Goal: Task Accomplishment & Management: Complete application form

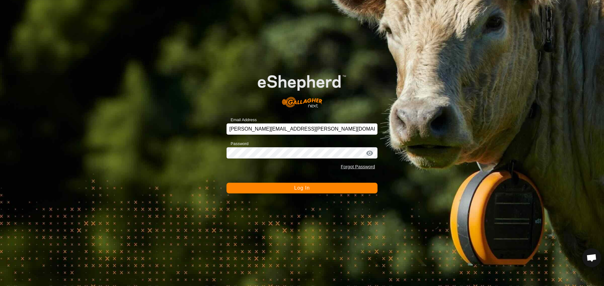
click at [258, 186] on button "Log In" at bounding box center [301, 188] width 151 height 11
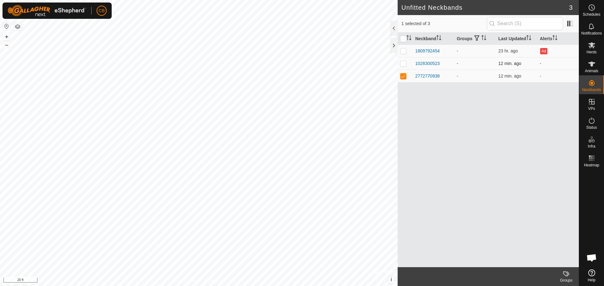
click at [403, 65] on p-checkbox at bounding box center [403, 63] width 6 height 5
checkbox input "true"
click at [402, 76] on p-checkbox at bounding box center [403, 76] width 6 height 5
checkbox input "false"
click at [591, 65] on icon at bounding box center [591, 64] width 7 height 5
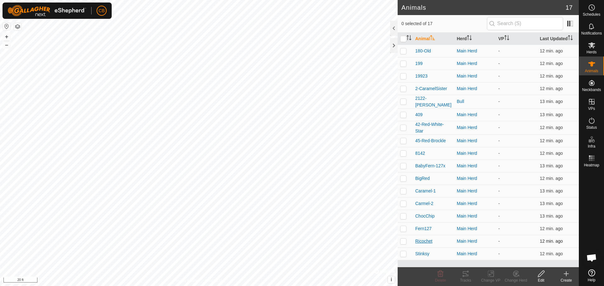
click at [426, 241] on span "Ricochet" at bounding box center [423, 241] width 17 height 7
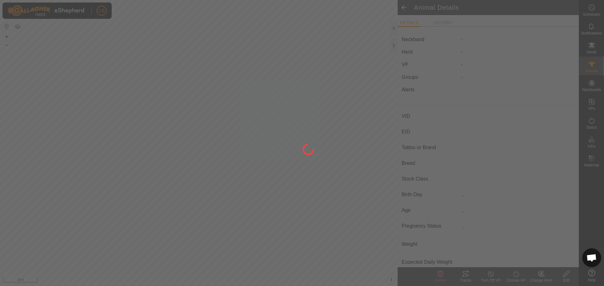
type input "Ricochet"
type input "-"
type input "Angus"
type input "-"
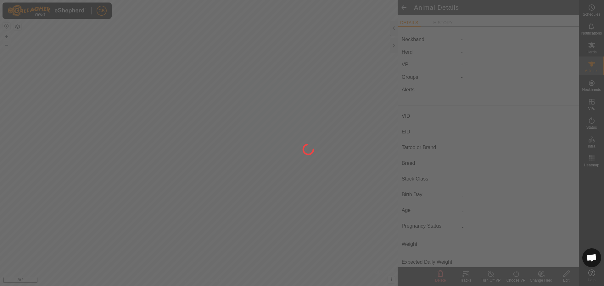
type input "Wet Joined"
type input "0 kg"
type input "-"
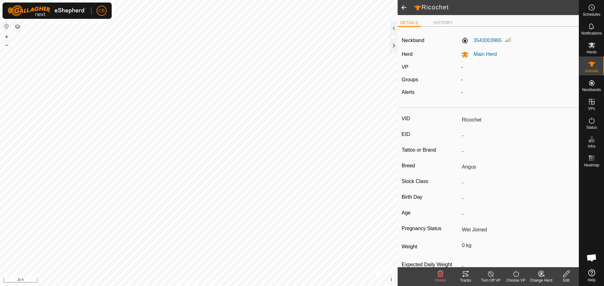
click at [403, 4] on span at bounding box center [403, 7] width 13 height 15
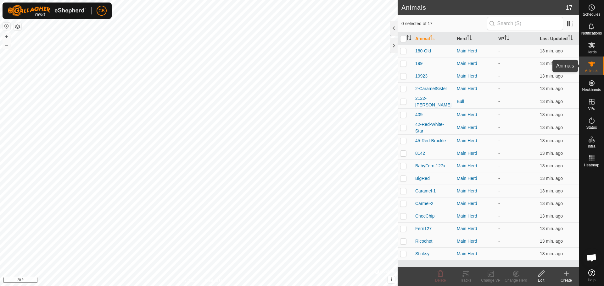
click at [591, 67] on icon at bounding box center [592, 64] width 8 height 8
click at [592, 45] on icon at bounding box center [591, 45] width 7 height 6
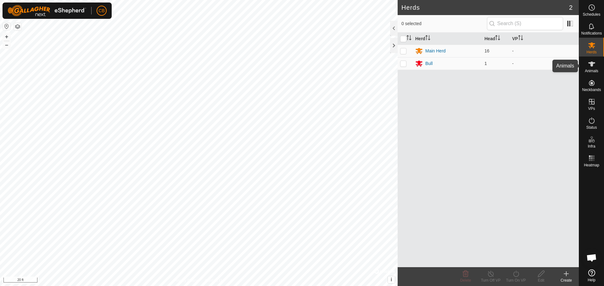
click at [591, 65] on icon at bounding box center [591, 64] width 7 height 5
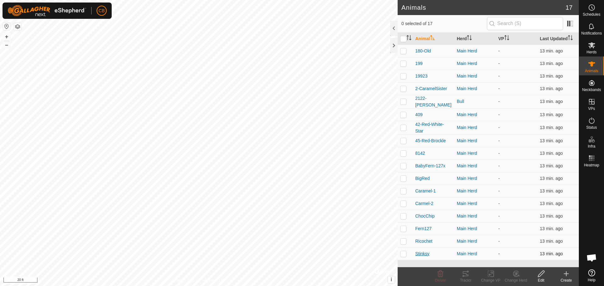
click at [420, 253] on span "Stinksy" at bounding box center [422, 254] width 14 height 7
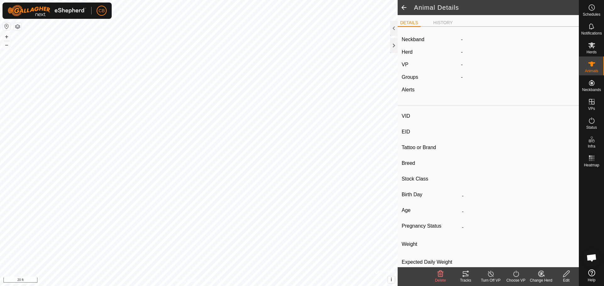
type input "Stinksy"
type input "-"
type input "Red-Angus-Cross"
type input "-"
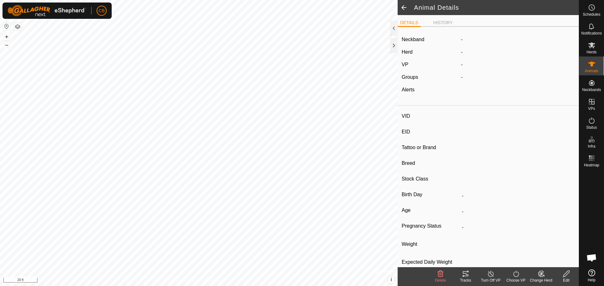
type input "Wet Joined"
type input "0 kg"
type input "-"
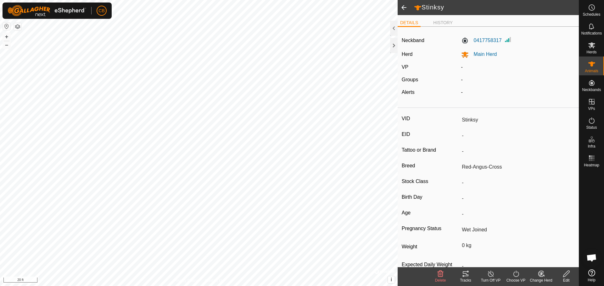
click at [402, 8] on span at bounding box center [403, 7] width 13 height 15
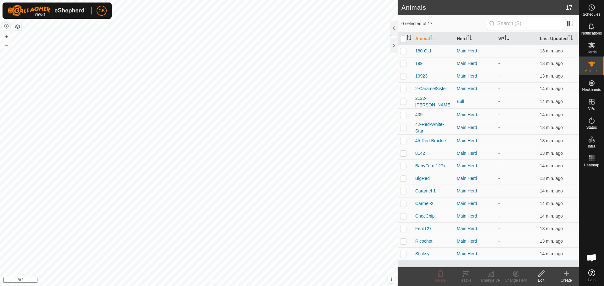
click at [566, 275] on icon at bounding box center [566, 274] width 0 height 4
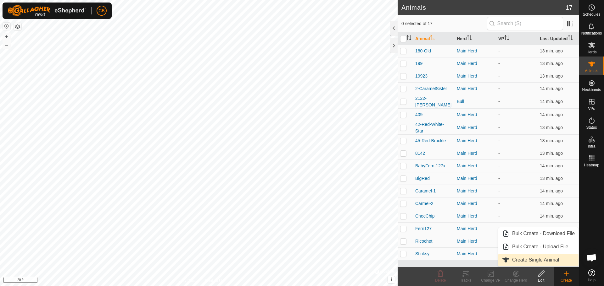
click at [545, 259] on link "Create Single Animal" at bounding box center [538, 260] width 80 height 13
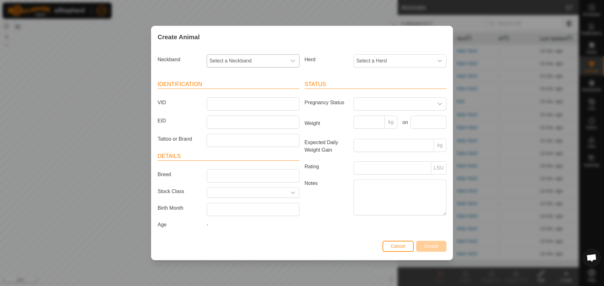
click at [291, 60] on icon "dropdown trigger" at bounding box center [292, 60] width 5 height 5
click at [232, 119] on li "1028300523" at bounding box center [253, 120] width 92 height 13
click at [366, 63] on span "Select a Herd" at bounding box center [394, 61] width 80 height 13
click at [371, 106] on li "Main Herd" at bounding box center [400, 106] width 92 height 13
click at [232, 104] on input "VID" at bounding box center [253, 103] width 93 height 13
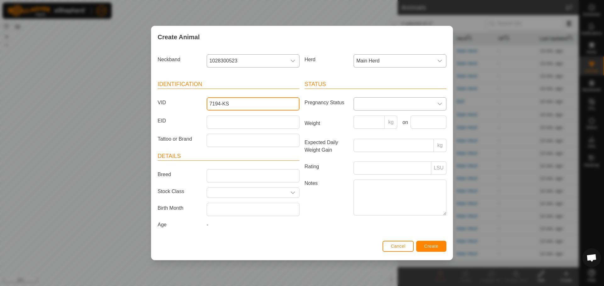
type input "7194-KS"
click at [364, 106] on span at bounding box center [394, 104] width 80 height 13
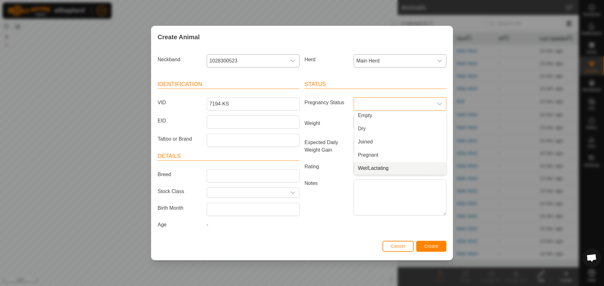
scroll to position [16, 0]
click at [370, 141] on li "Pregnant" at bounding box center [400, 142] width 92 height 13
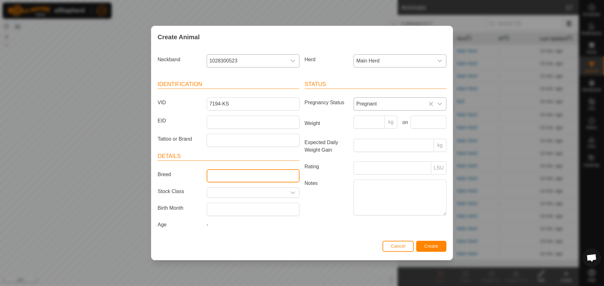
click at [264, 177] on input "Breed" at bounding box center [253, 175] width 93 height 13
type input "Angus"
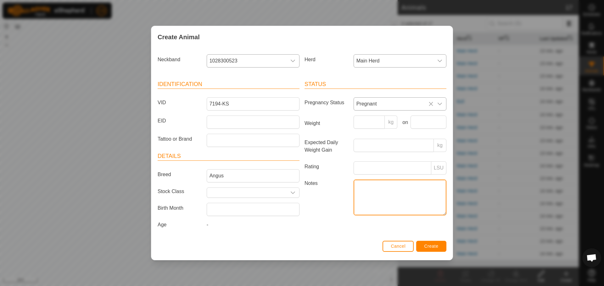
click at [391, 191] on textarea "Notes" at bounding box center [399, 198] width 93 height 36
type textarea "Due May"
click at [337, 205] on label "Notes" at bounding box center [326, 198] width 49 height 36
click at [353, 205] on textarea "Due May" at bounding box center [399, 198] width 93 height 36
click at [432, 245] on span "Create" at bounding box center [431, 246] width 14 height 5
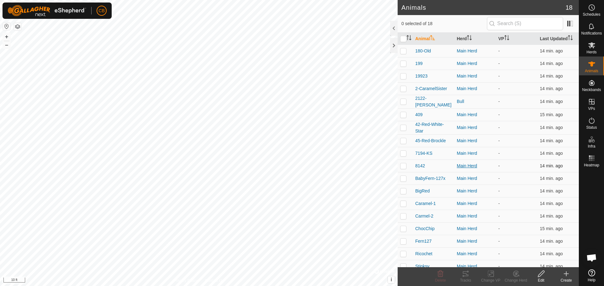
scroll to position [5, 0]
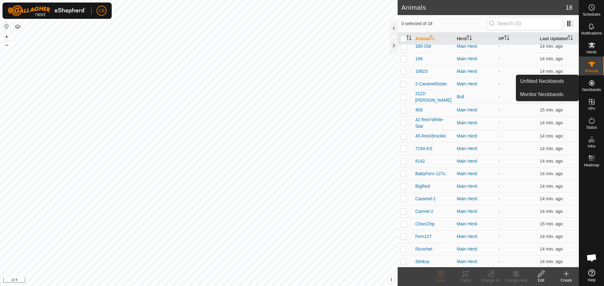
click at [593, 86] on icon at bounding box center [592, 83] width 6 height 6
click at [591, 83] on icon at bounding box center [592, 83] width 6 height 6
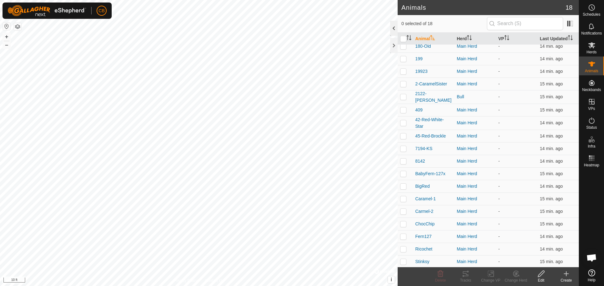
click at [394, 26] on div at bounding box center [394, 28] width 8 height 15
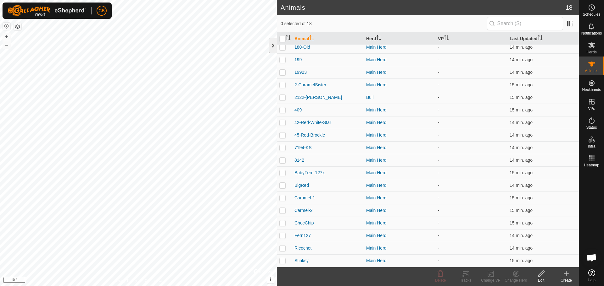
click at [274, 42] on div at bounding box center [273, 45] width 8 height 15
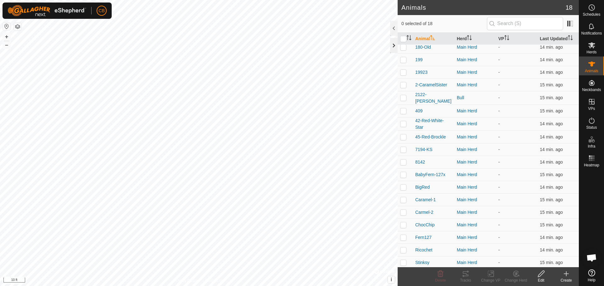
scroll to position [5, 0]
click at [596, 48] on es-mob-svg-icon at bounding box center [591, 45] width 11 height 10
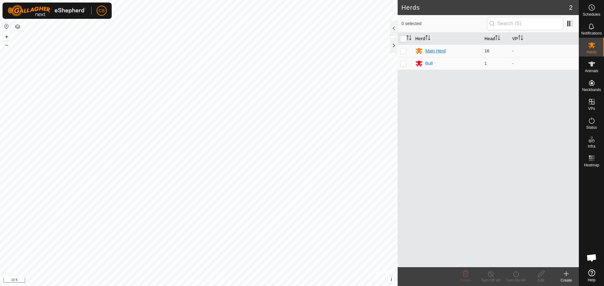
click at [433, 48] on div "Main Herd" at bounding box center [435, 51] width 20 height 7
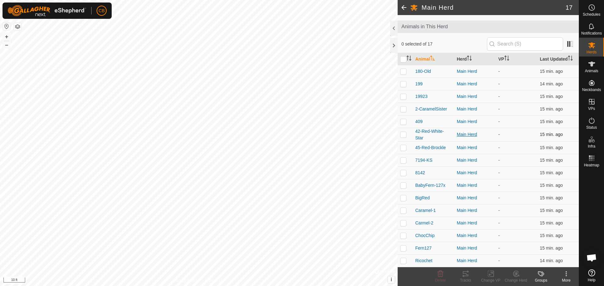
scroll to position [42, 0]
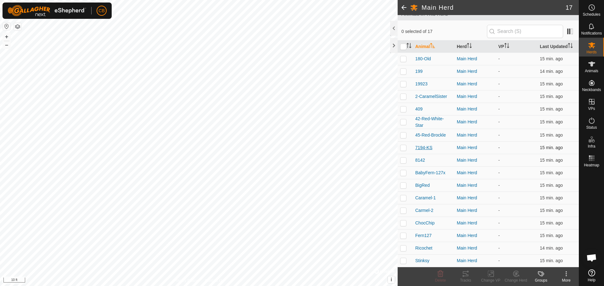
click at [421, 146] on span "7194-KS" at bounding box center [423, 148] width 17 height 7
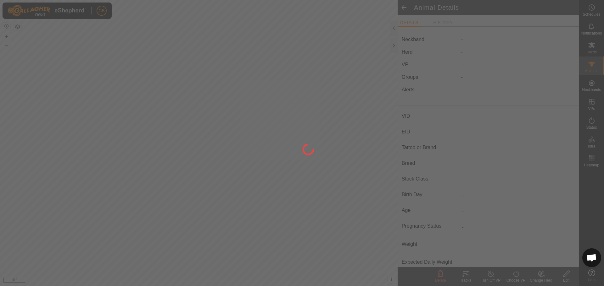
type input "7194-KS"
type input "-"
type input "Angus"
type input "-"
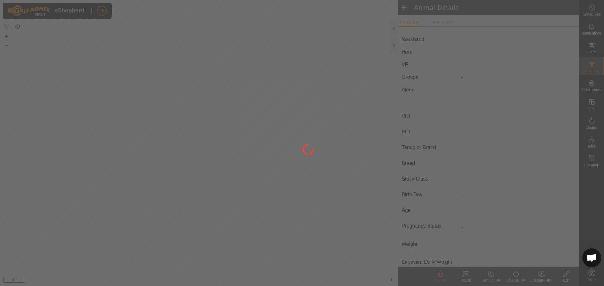
type input "Pregnant"
type input "0 kg"
type input "-"
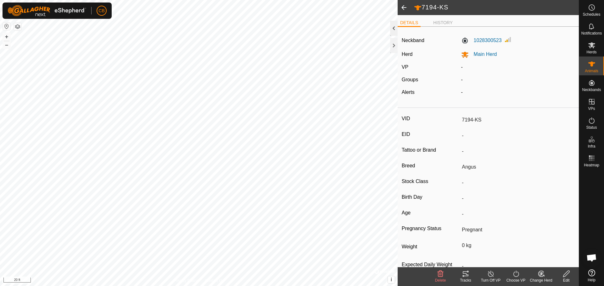
click at [393, 29] on div at bounding box center [394, 28] width 8 height 15
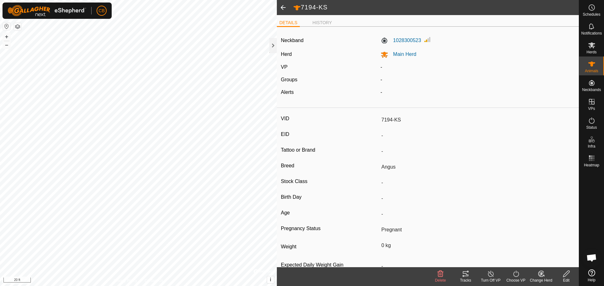
click at [282, 8] on span at bounding box center [283, 7] width 13 height 15
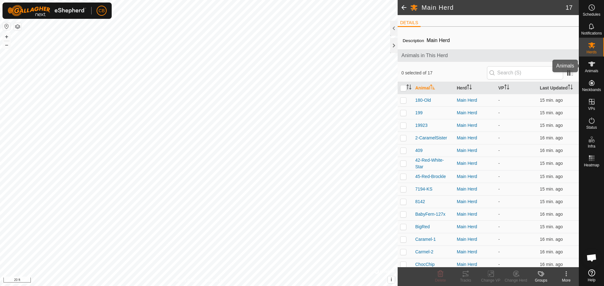
click at [591, 68] on es-animals-svg-icon at bounding box center [591, 64] width 11 height 10
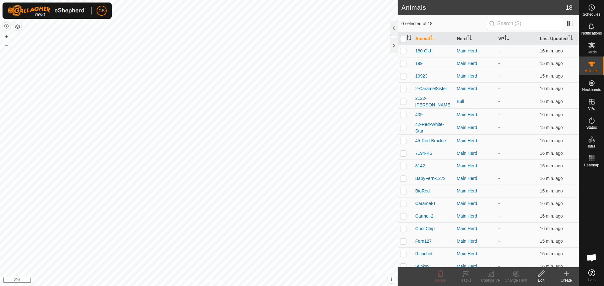
click at [427, 51] on span "180-Old" at bounding box center [423, 51] width 16 height 7
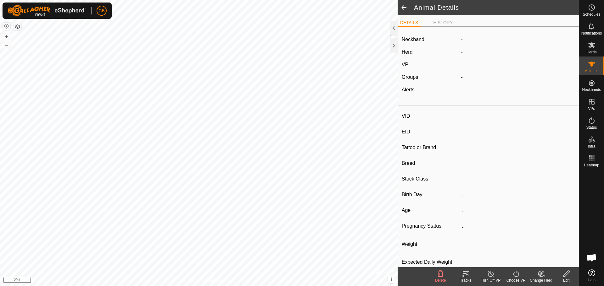
type input "180-Old"
type input "-"
type input "Maine"
type input "-"
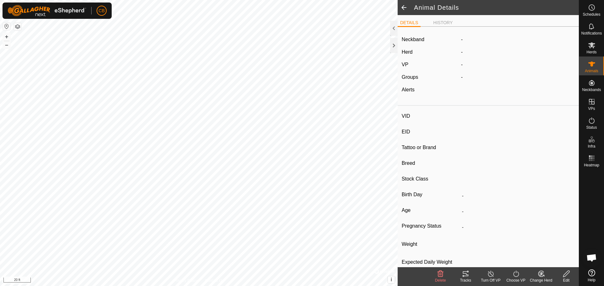
type input "Wet Joined"
type input "0 kg"
type input "-"
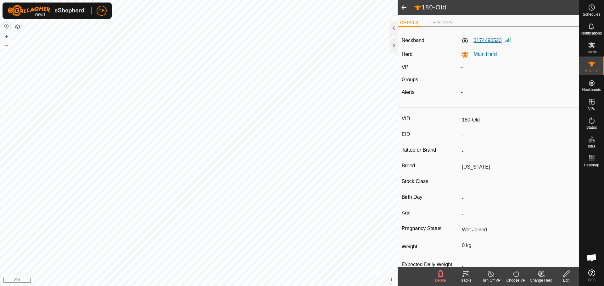
click at [485, 41] on label "3174490523" at bounding box center [481, 41] width 41 height 8
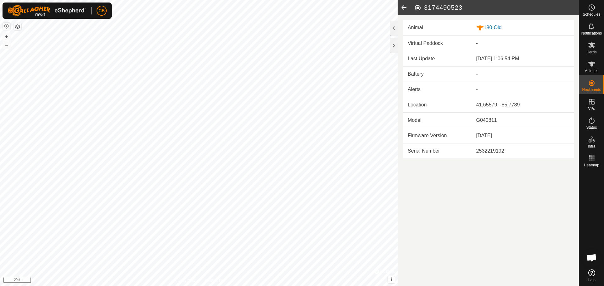
click at [485, 60] on div "Sep 24, 2025, 1:06:54 PM" at bounding box center [522, 59] width 92 height 8
click at [593, 64] on icon at bounding box center [592, 64] width 8 height 8
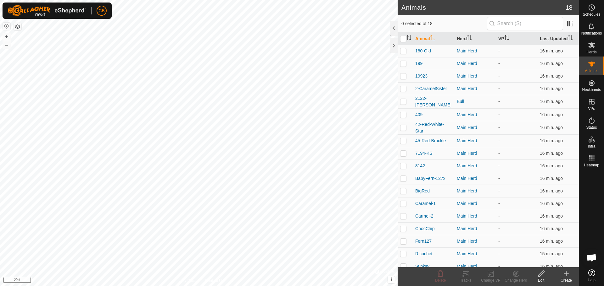
click at [423, 50] on span "180-Old" at bounding box center [423, 51] width 16 height 7
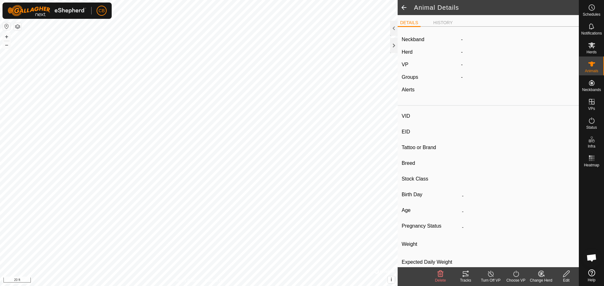
type input "180-Old"
type input "-"
type input "Maine"
type input "-"
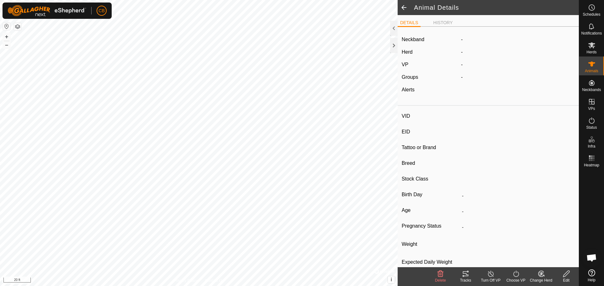
type input "Wet Joined"
type input "0 kg"
type input "-"
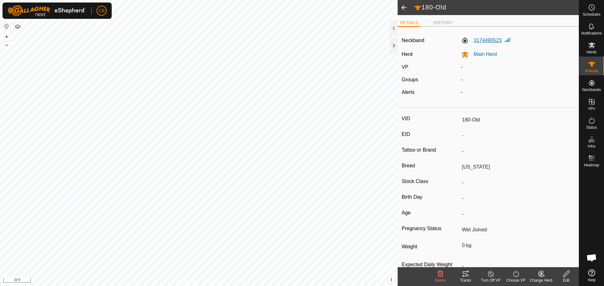
click at [462, 42] on label "3174490523" at bounding box center [481, 41] width 41 height 8
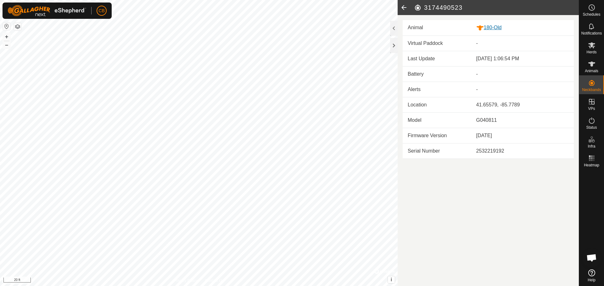
click at [495, 28] on div "180-Old" at bounding box center [522, 28] width 92 height 8
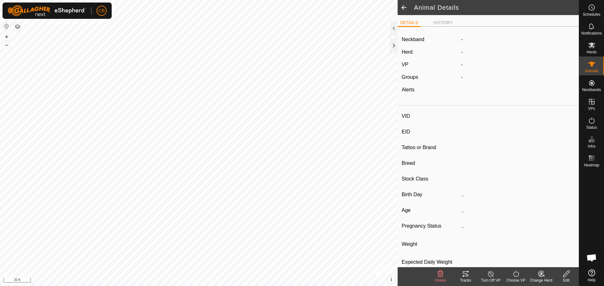
type input "180-Old"
type input "-"
type input "Maine"
type input "-"
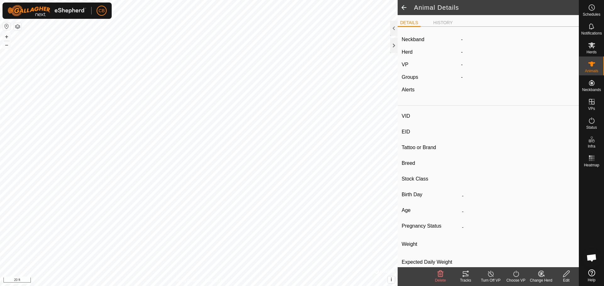
type input "Wet Joined"
type input "0 kg"
type input "-"
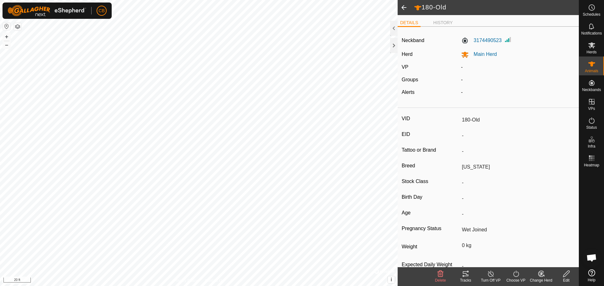
click at [564, 275] on icon at bounding box center [566, 274] width 6 height 6
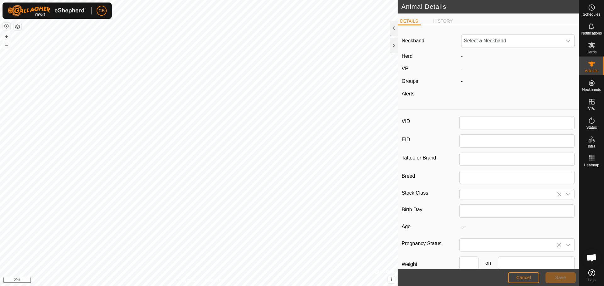
type input "180-Old"
type input "Maine"
type input "0"
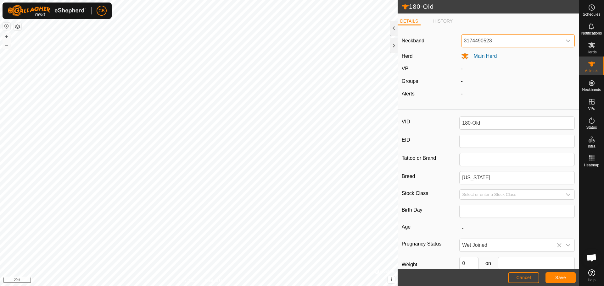
click at [509, 41] on span "3174490523" at bounding box center [511, 41] width 101 height 13
click at [491, 110] on li "2772770938" at bounding box center [517, 113] width 110 height 13
click at [555, 276] on span "Save" at bounding box center [560, 277] width 11 height 5
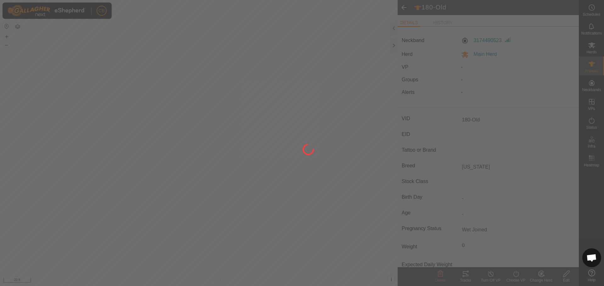
type input "-"
type input "0 kg"
type input "-"
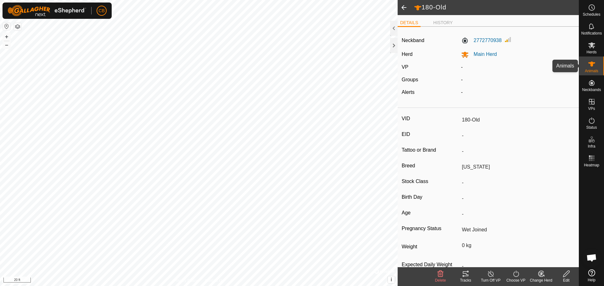
click at [592, 68] on es-animals-svg-icon at bounding box center [591, 64] width 11 height 10
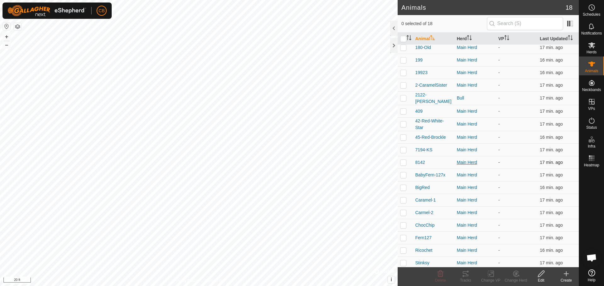
scroll to position [5, 0]
click at [423, 260] on span "Stinksy" at bounding box center [422, 262] width 14 height 7
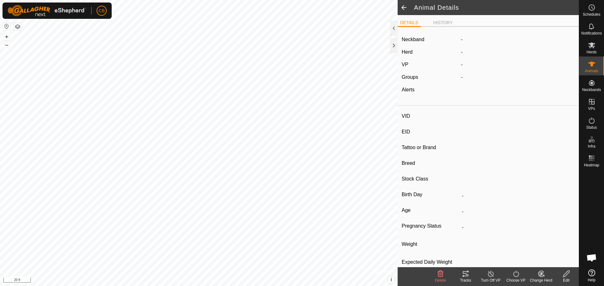
type input "Stinksy"
type input "-"
type input "Red-Angus-Cross"
type input "-"
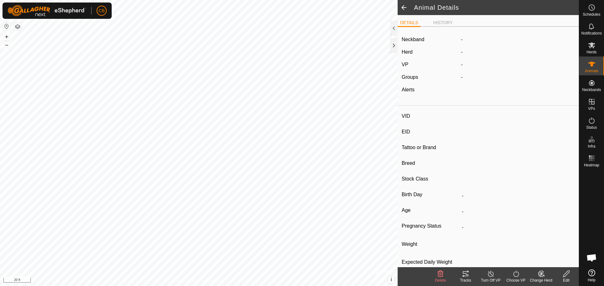
type input "Wet Joined"
type input "0 kg"
type input "-"
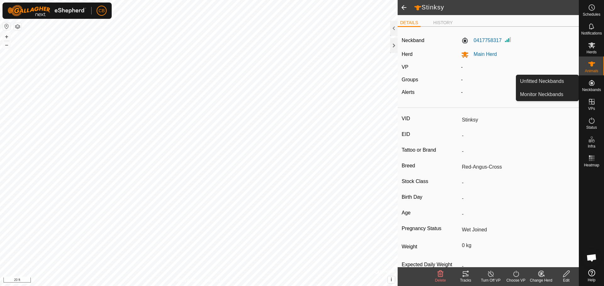
click at [591, 83] on icon at bounding box center [592, 83] width 6 height 6
click at [545, 83] on link "Unfitted Neckbands" at bounding box center [547, 81] width 62 height 13
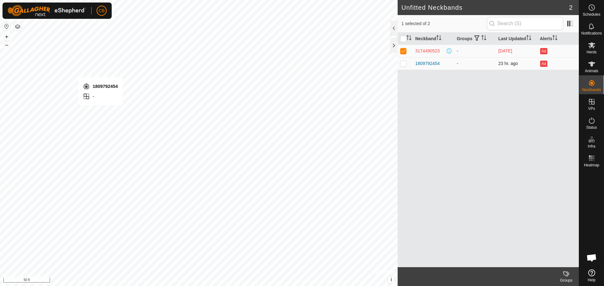
checkbox input "false"
click at [402, 64] on p-checkbox at bounding box center [403, 63] width 6 height 5
checkbox input "false"
click at [402, 65] on p-checkbox at bounding box center [403, 63] width 6 height 5
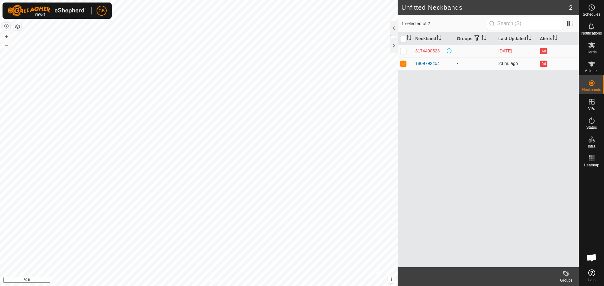
checkbox input "false"
click at [593, 65] on icon at bounding box center [592, 64] width 8 height 8
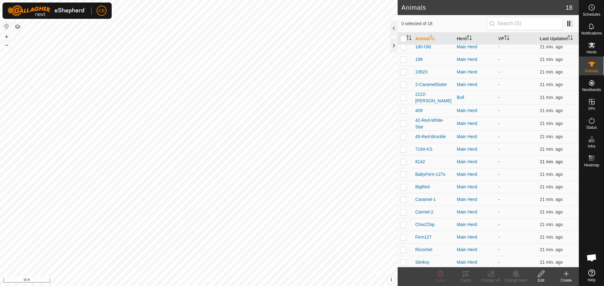
scroll to position [5, 0]
click at [420, 148] on span "7194-KS" at bounding box center [423, 149] width 17 height 7
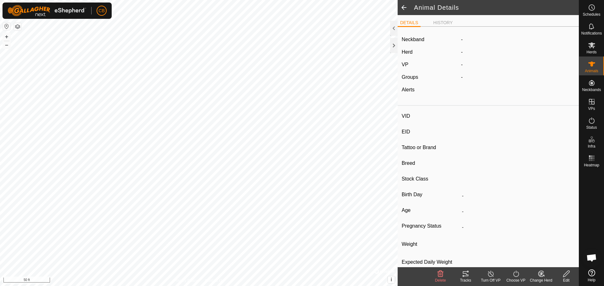
type input "7194-KS"
type input "-"
type input "Angus"
type input "-"
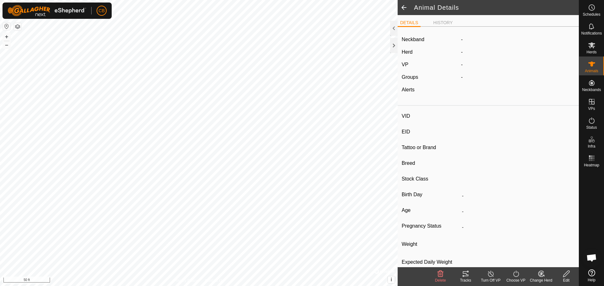
type input "Pregnant"
type input "0 kg"
type input "-"
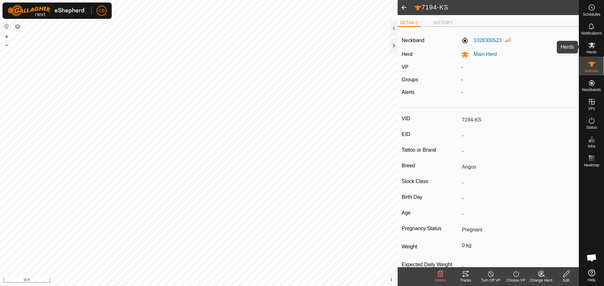
click at [591, 51] on span "Herds" at bounding box center [591, 52] width 10 height 4
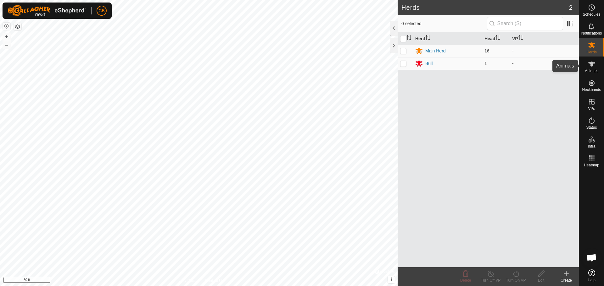
click at [591, 67] on icon at bounding box center [592, 64] width 8 height 8
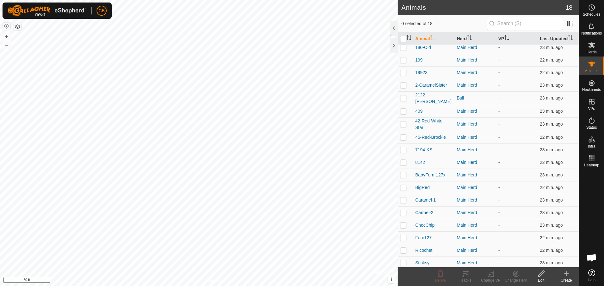
scroll to position [5, 0]
click at [431, 136] on span "45-Red-Brockle" at bounding box center [430, 136] width 31 height 7
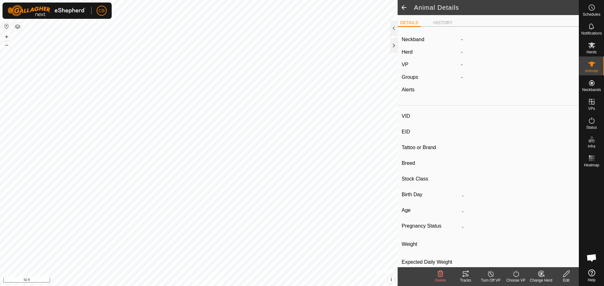
type input "45-Red-Brockle"
type input "-"
type input "Red-Angus-Cross"
type input "-"
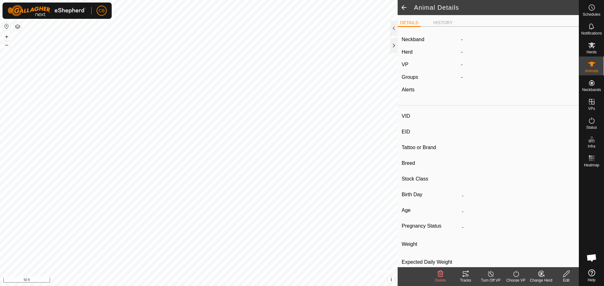
type input "Wet Joined"
type input "0 kg"
type input "-"
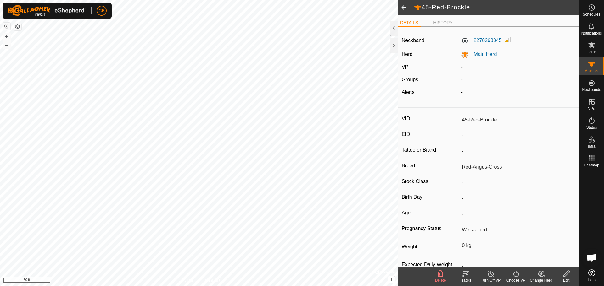
click at [405, 6] on span at bounding box center [403, 7] width 13 height 15
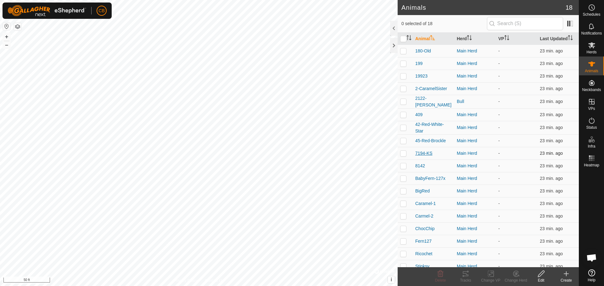
click at [425, 153] on span "7194-KS" at bounding box center [423, 153] width 17 height 7
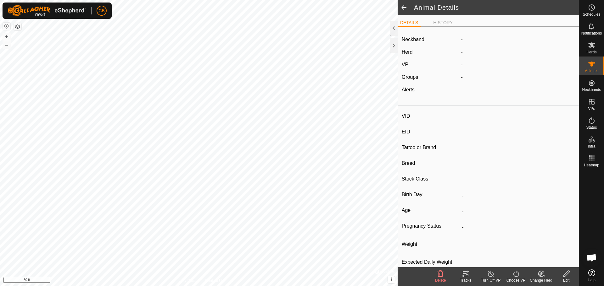
type input "7194-KS"
type input "-"
type input "Angus"
type input "-"
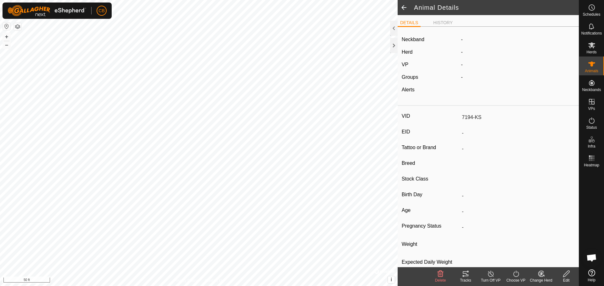
type input "Pregnant"
type input "0 kg"
type input "-"
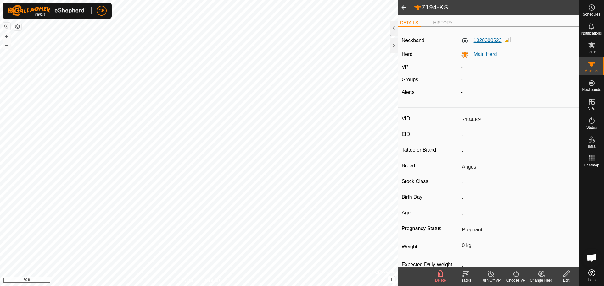
click at [463, 41] on label "1028300523" at bounding box center [481, 41] width 41 height 8
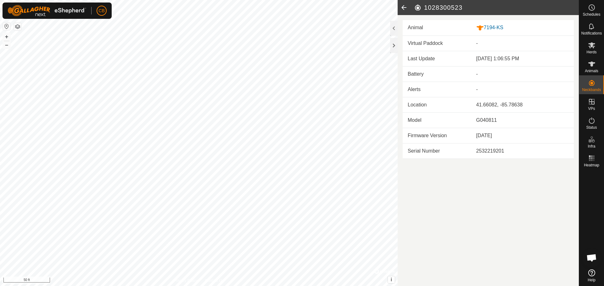
click at [404, 5] on icon at bounding box center [403, 7] width 13 height 15
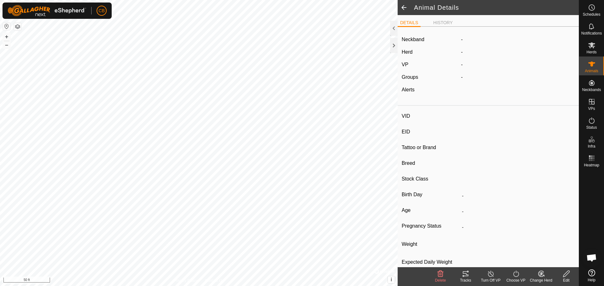
type input "7194-KS"
type input "-"
type input "Angus"
type input "-"
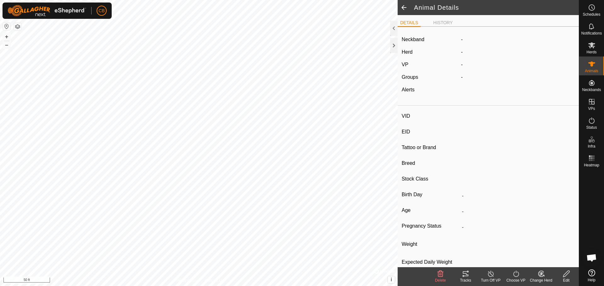
type input "Pregnant"
type input "0 kg"
type input "-"
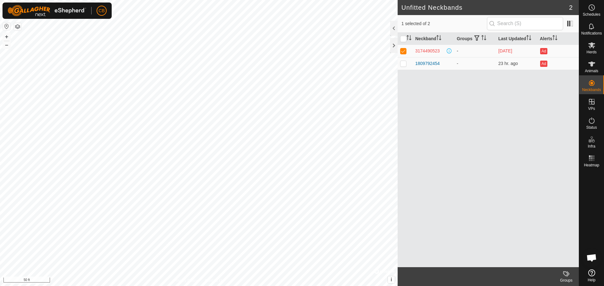
click at [403, 50] on p-checkbox at bounding box center [403, 50] width 6 height 5
checkbox input "false"
click at [591, 64] on icon at bounding box center [591, 64] width 7 height 5
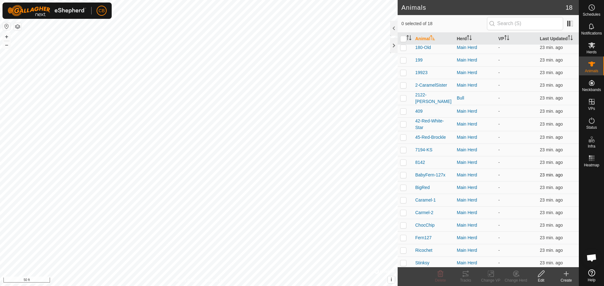
scroll to position [5, 0]
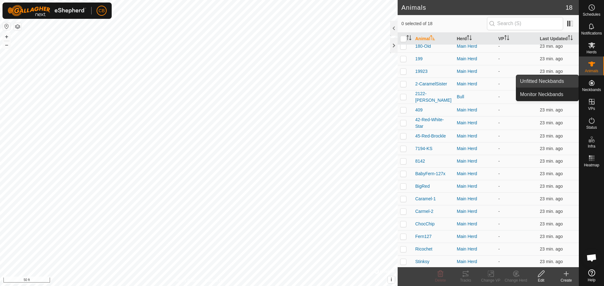
click at [541, 83] on link "Unfitted Neckbands" at bounding box center [547, 81] width 62 height 13
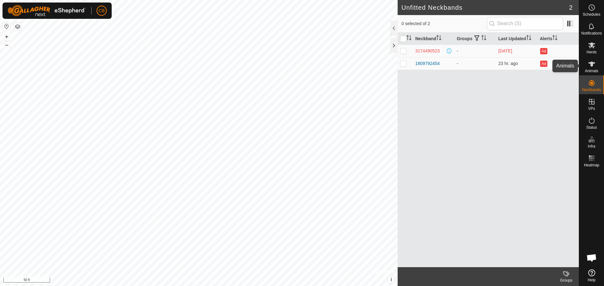
click at [591, 66] on icon at bounding box center [591, 64] width 7 height 5
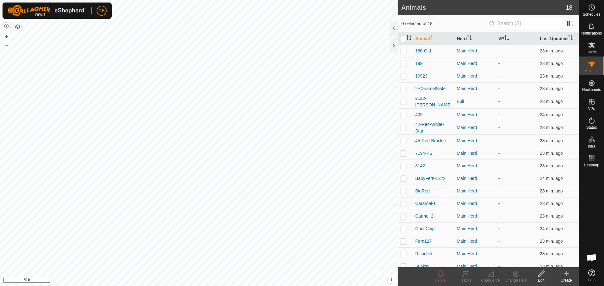
scroll to position [5, 0]
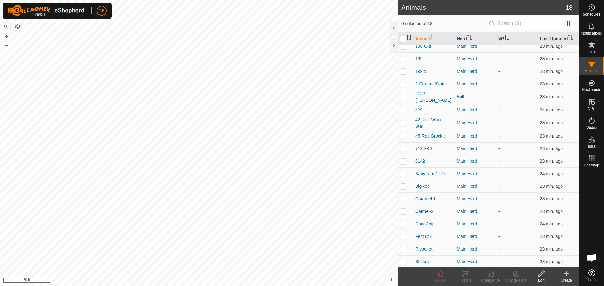
click at [566, 275] on icon at bounding box center [566, 274] width 0 height 4
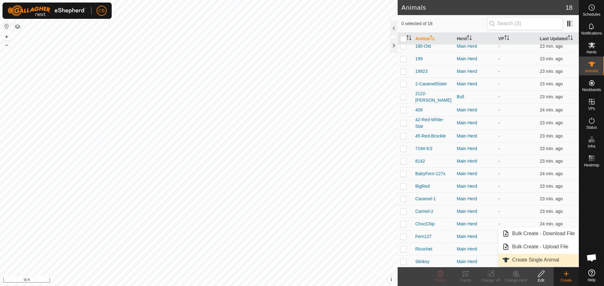
click at [547, 258] on link "Create Single Animal" at bounding box center [538, 260] width 80 height 13
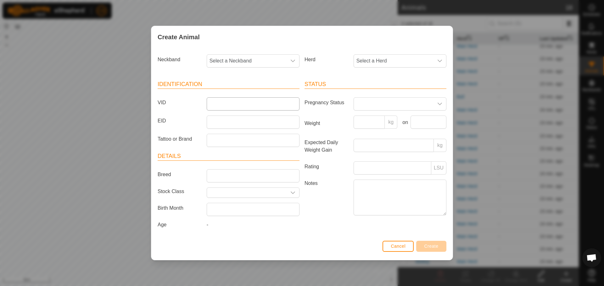
click at [225, 107] on input "VID" at bounding box center [253, 103] width 93 height 13
click at [245, 63] on span "Select a Neckband" at bounding box center [247, 61] width 80 height 13
click at [230, 119] on li "1809792454" at bounding box center [253, 120] width 92 height 13
click at [380, 61] on span "Select a Herd" at bounding box center [394, 61] width 80 height 13
click at [368, 107] on li "Main Herd" at bounding box center [400, 106] width 92 height 13
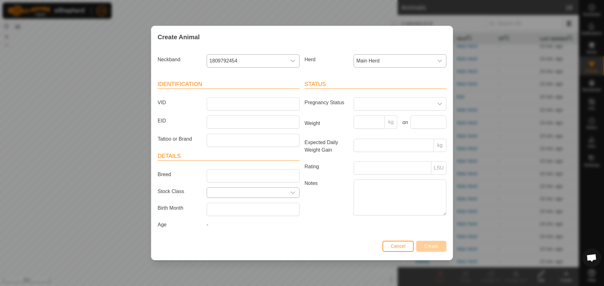
click at [221, 194] on input "text" at bounding box center [247, 193] width 80 height 10
click at [294, 193] on icon "dropdown trigger" at bounding box center [293, 193] width 4 height 3
click at [291, 208] on icon at bounding box center [290, 208] width 5 height 5
click at [277, 210] on input "text" at bounding box center [253, 208] width 85 height 13
click at [261, 210] on input "text" at bounding box center [253, 208] width 85 height 13
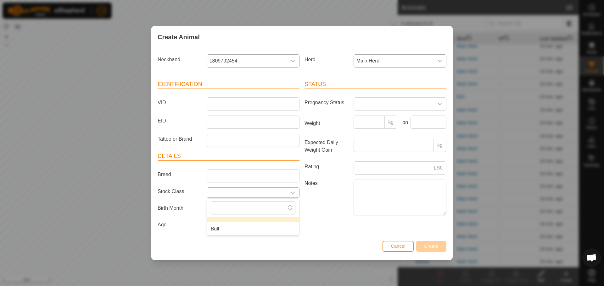
click at [242, 191] on input "text" at bounding box center [247, 193] width 80 height 10
click at [218, 222] on li "Option List" at bounding box center [253, 219] width 92 height 5
click at [216, 192] on input "text" at bounding box center [247, 193] width 80 height 10
click at [225, 210] on input "text" at bounding box center [253, 209] width 93 height 13
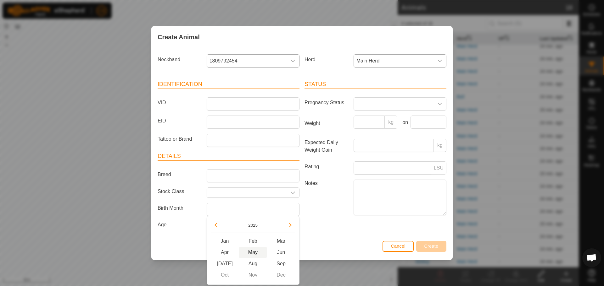
click at [250, 253] on span "May" at bounding box center [253, 252] width 28 height 11
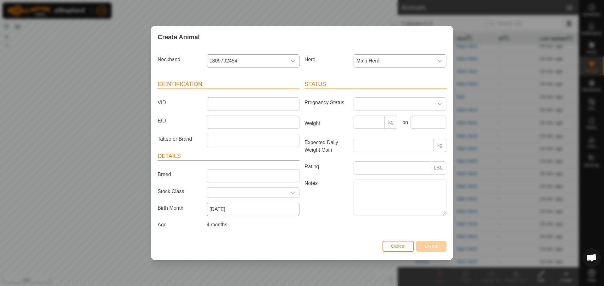
click at [235, 209] on input "May 2025" at bounding box center [253, 209] width 93 height 13
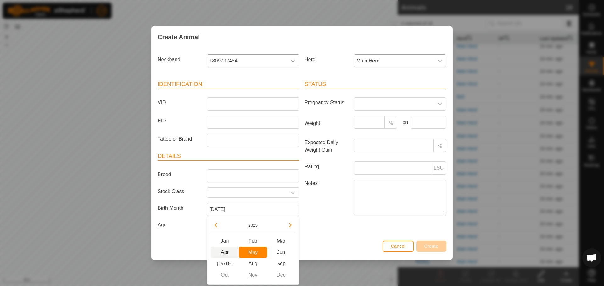
click at [224, 250] on span "Apr" at bounding box center [225, 252] width 28 height 11
type input "[DATE]"
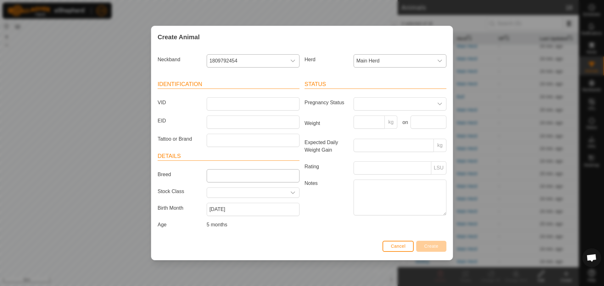
click at [228, 176] on input "Breed" at bounding box center [253, 175] width 93 height 13
click at [219, 102] on input "VID" at bounding box center [253, 103] width 93 height 13
click at [220, 103] on input "VID" at bounding box center [253, 103] width 93 height 13
click at [394, 192] on textarea "Notes" at bounding box center [399, 198] width 93 height 36
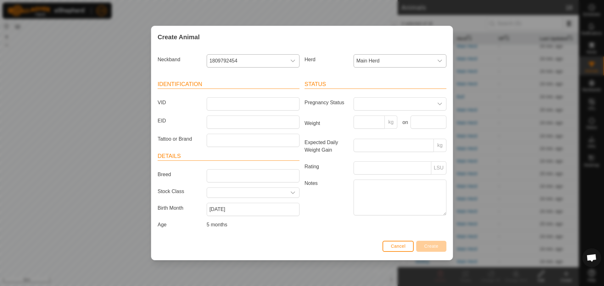
drag, startPoint x: 250, startPoint y: 31, endPoint x: 211, endPoint y: 42, distance: 40.0
click at [237, 33] on div "Create Animal" at bounding box center [301, 37] width 301 height 22
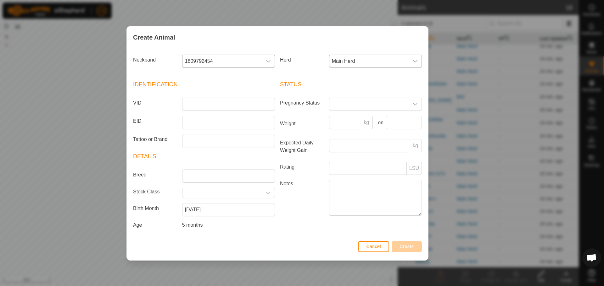
drag, startPoint x: 193, startPoint y: 37, endPoint x: 232, endPoint y: 31, distance: 38.8
click at [232, 31] on div "Create Animal" at bounding box center [277, 37] width 301 height 22
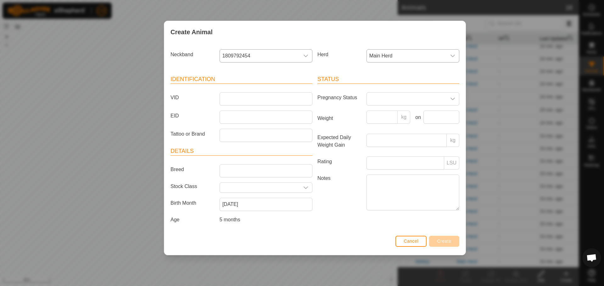
click at [238, 52] on span "1809792454" at bounding box center [260, 56] width 80 height 13
click at [237, 114] on li "1809792454" at bounding box center [266, 114] width 92 height 13
click at [382, 101] on span at bounding box center [407, 99] width 80 height 13
click at [257, 97] on input "VID" at bounding box center [265, 98] width 93 height 13
click at [245, 99] on input "VID" at bounding box center [265, 98] width 93 height 13
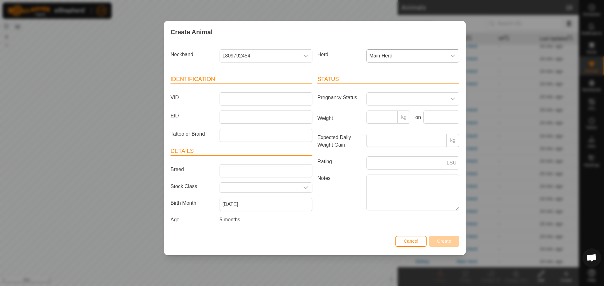
drag, startPoint x: 352, startPoint y: 228, endPoint x: 353, endPoint y: 224, distance: 4.3
click at [352, 227] on div "Status Pregnancy Status Weight kg on Expected Daily Weight Gain kg Rating LSU N…" at bounding box center [388, 151] width 147 height 166
click at [378, 188] on textarea "Notes" at bounding box center [412, 193] width 93 height 36
drag, startPoint x: 286, startPoint y: 118, endPoint x: 306, endPoint y: 127, distance: 21.8
click at [306, 127] on article "Identification VID EID Tattoo or Brand" at bounding box center [241, 108] width 142 height 67
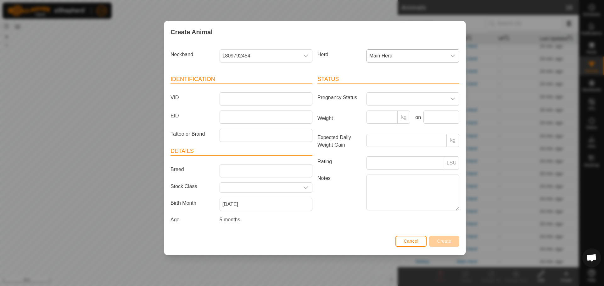
click at [242, 159] on article "Details Breed Stock Class Birth Month April 2025 Age 5 months" at bounding box center [241, 186] width 142 height 79
click at [403, 241] on span "Cancel" at bounding box center [410, 241] width 15 height 5
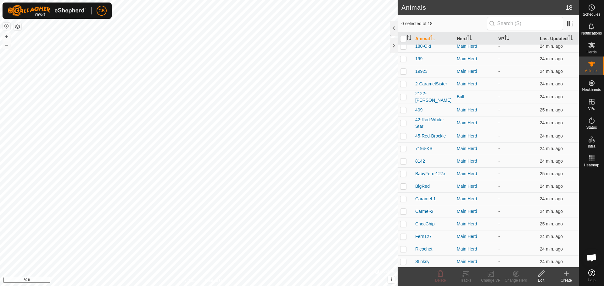
click at [565, 274] on icon at bounding box center [566, 274] width 8 height 8
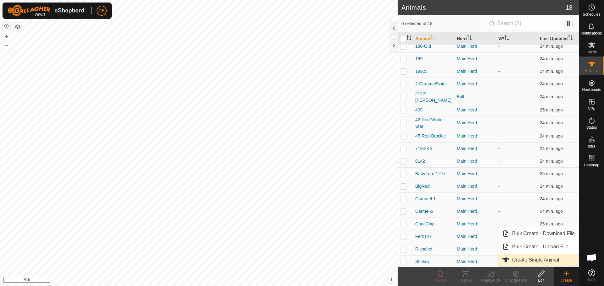
click at [543, 260] on link "Create Single Animal" at bounding box center [538, 260] width 80 height 13
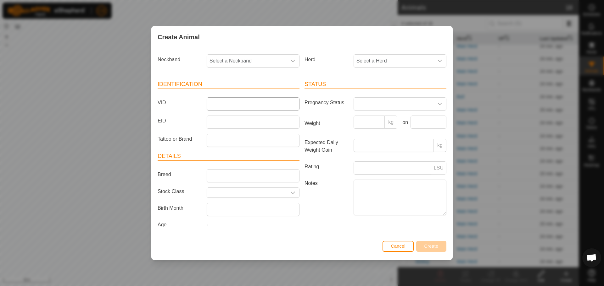
click at [236, 103] on input "VID" at bounding box center [253, 103] width 93 height 13
drag, startPoint x: 225, startPoint y: 107, endPoint x: 225, endPoint y: 103, distance: 4.4
click at [225, 105] on input "VID" at bounding box center [253, 103] width 93 height 13
click at [225, 60] on span "Select a Neckband" at bounding box center [247, 61] width 80 height 13
click at [394, 245] on span "Cancel" at bounding box center [398, 246] width 15 height 5
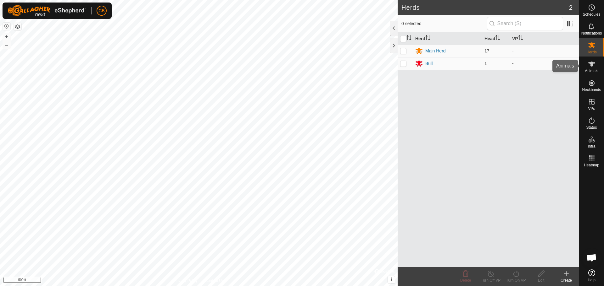
click at [590, 68] on es-animals-svg-icon at bounding box center [591, 64] width 11 height 10
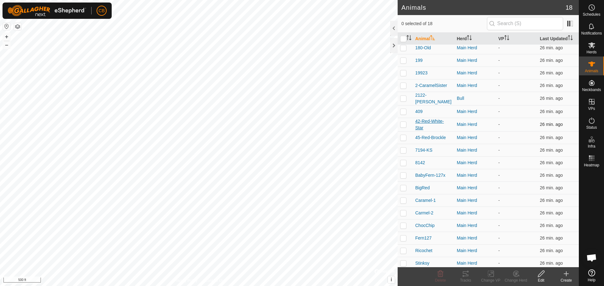
scroll to position [5, 0]
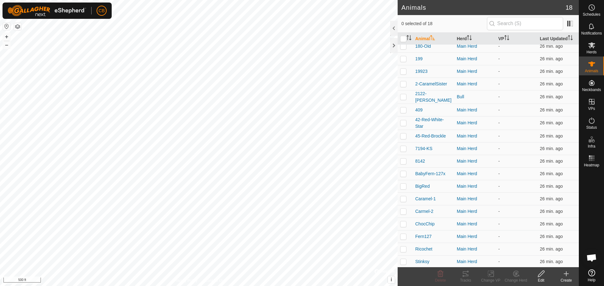
click at [566, 274] on icon at bounding box center [566, 274] width 4 height 0
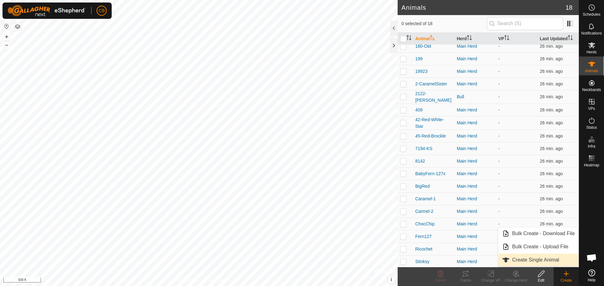
click at [535, 261] on link "Create Single Animal" at bounding box center [538, 260] width 80 height 13
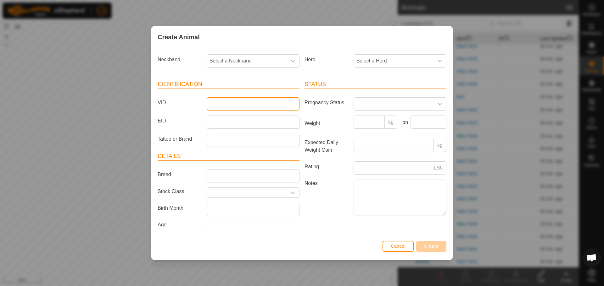
click at [211, 106] on input "VID" at bounding box center [253, 103] width 93 height 13
type input "8"
type input "H"
type input "O-8142-calf"
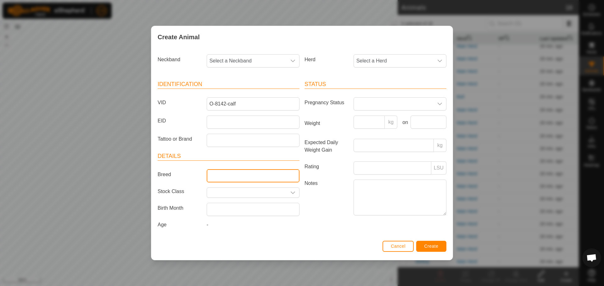
click at [258, 179] on input "Breed" at bounding box center [253, 175] width 93 height 13
type input "Reg-Angus"
click at [224, 194] on input "text" at bounding box center [247, 193] width 80 height 10
type input "Heifer"
click at [326, 204] on label "Notes" at bounding box center [326, 198] width 49 height 36
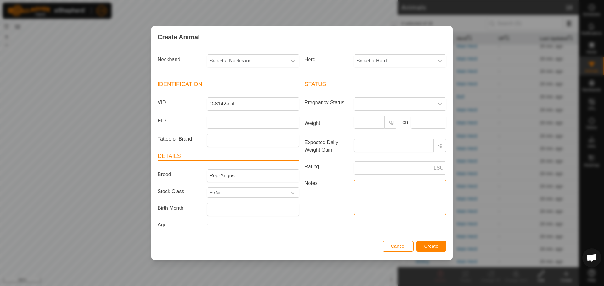
click at [353, 204] on textarea "Notes" at bounding box center [399, 198] width 93 height 36
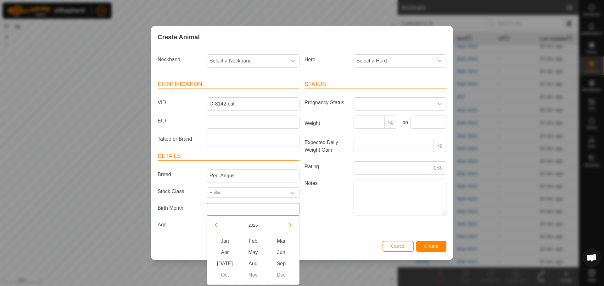
click at [245, 211] on input "text" at bounding box center [253, 209] width 93 height 13
click at [224, 252] on span "Apr" at bounding box center [225, 252] width 28 height 11
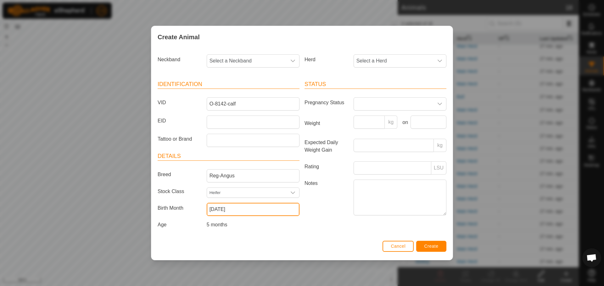
click at [263, 210] on input "[DATE]" at bounding box center [253, 209] width 93 height 13
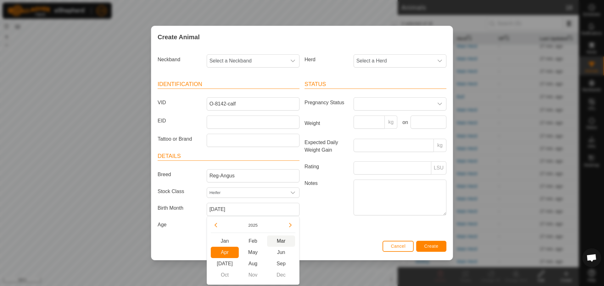
click at [279, 238] on span "Mar" at bounding box center [281, 241] width 28 height 11
type input "[DATE]"
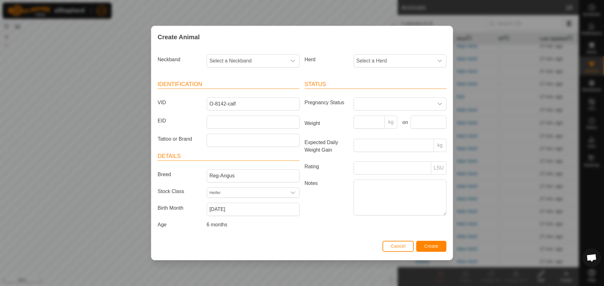
click at [315, 215] on label "Notes" at bounding box center [326, 198] width 49 height 36
click at [353, 215] on textarea "Notes" at bounding box center [399, 198] width 93 height 36
click at [369, 190] on textarea "Notes" at bounding box center [399, 198] width 93 height 36
type textarea "Dam - 8142 Sire-Jayhawk"
click at [270, 61] on span "Select a Neckband" at bounding box center [247, 61] width 80 height 13
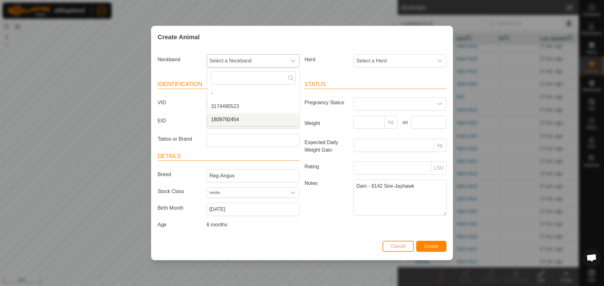
click at [229, 119] on li "1809792454" at bounding box center [253, 120] width 92 height 13
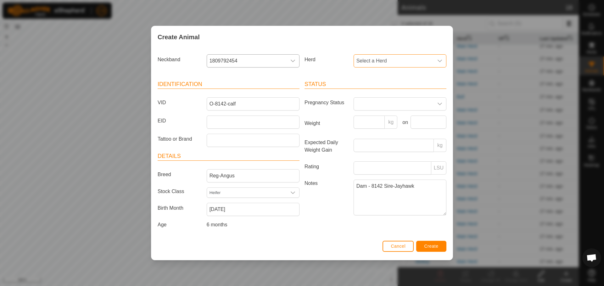
click at [386, 58] on span "Select a Herd" at bounding box center [394, 61] width 80 height 13
click at [369, 106] on li "Main Herd" at bounding box center [400, 106] width 92 height 13
click at [429, 245] on span "Create" at bounding box center [431, 246] width 14 height 5
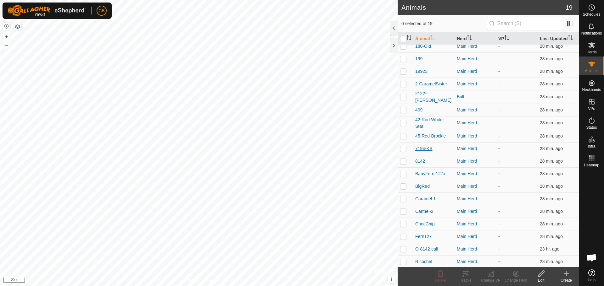
click at [423, 147] on span "7194-KS" at bounding box center [423, 149] width 17 height 7
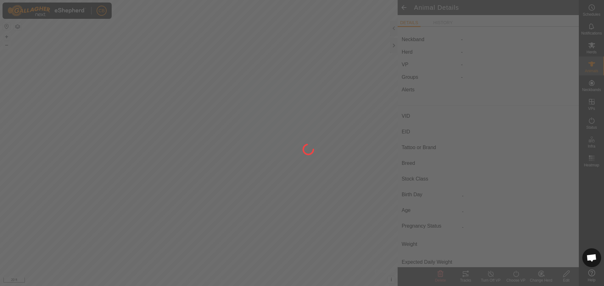
type input "7194-KS"
type input "-"
type input "Angus"
type input "-"
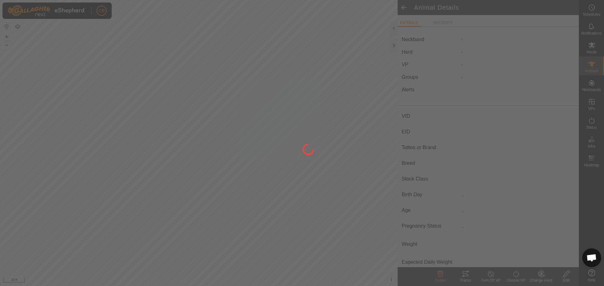
type input "Pregnant"
type input "0 kg"
type input "-"
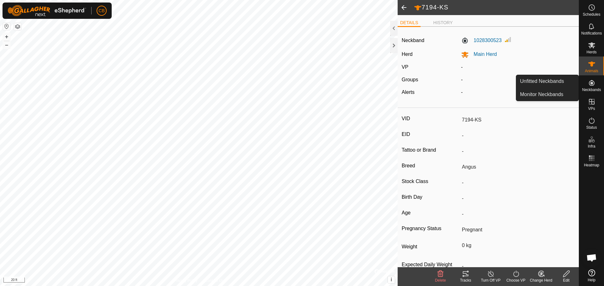
click at [591, 84] on icon at bounding box center [592, 83] width 6 height 6
click at [542, 82] on link "Unfitted Neckbands" at bounding box center [547, 81] width 62 height 13
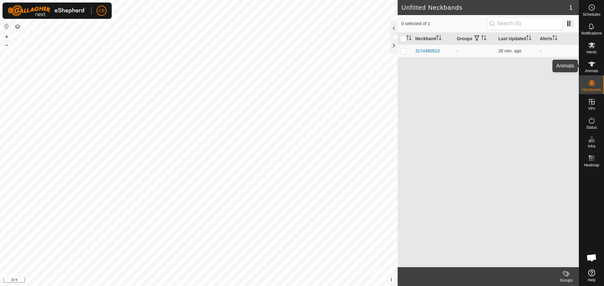
click at [591, 63] on icon at bounding box center [591, 64] width 7 height 5
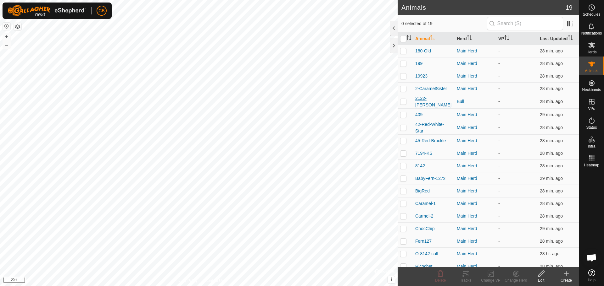
click at [426, 100] on span "2122-[PERSON_NAME]" at bounding box center [433, 101] width 36 height 13
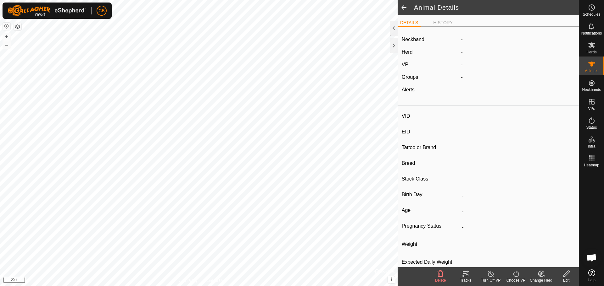
type input "2122-[PERSON_NAME]"
type input "-"
type input "Reg-Angus"
type input "Bull"
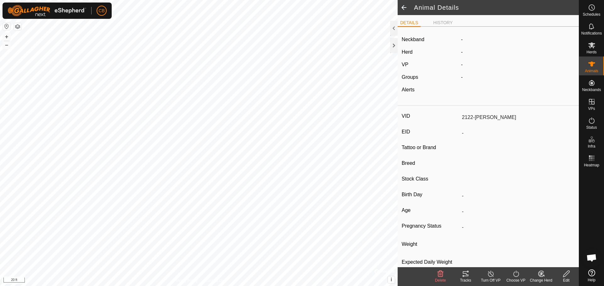
type input "04/2022"
type input "3 years 6 months"
type input "0 kg"
type input "-"
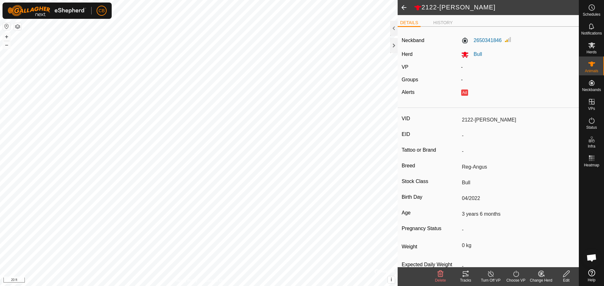
click at [566, 274] on icon at bounding box center [566, 274] width 8 height 8
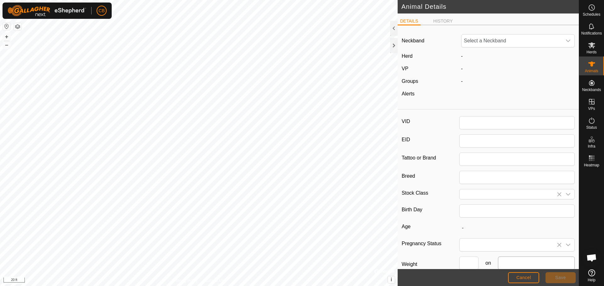
type input "2122-[PERSON_NAME]"
type input "Reg-Angus"
type input "Bull"
type input "04/2022"
type input "3 years 6 months"
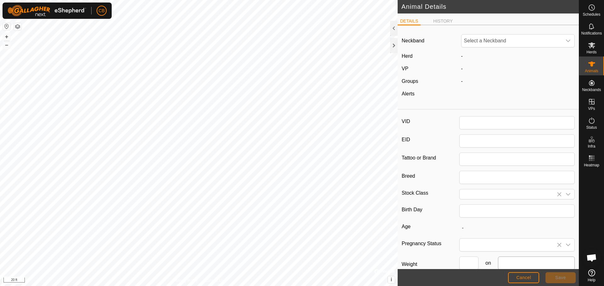
type input "0"
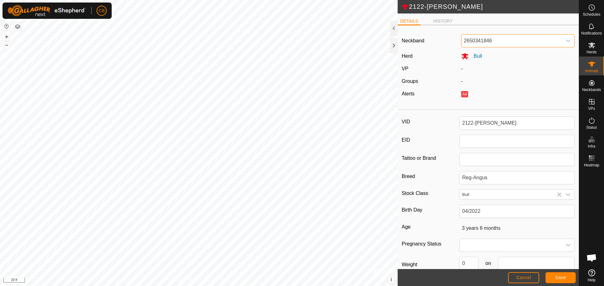
click at [496, 40] on span "2650341846" at bounding box center [511, 41] width 101 height 13
click at [474, 73] on li "Unfit" at bounding box center [517, 73] width 110 height 13
click at [562, 278] on span "Save" at bounding box center [560, 277] width 11 height 5
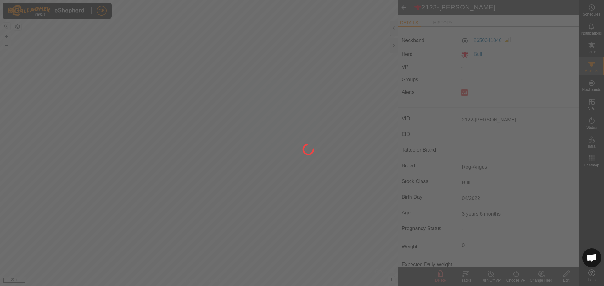
type input "-"
type input "0 kg"
type input "-"
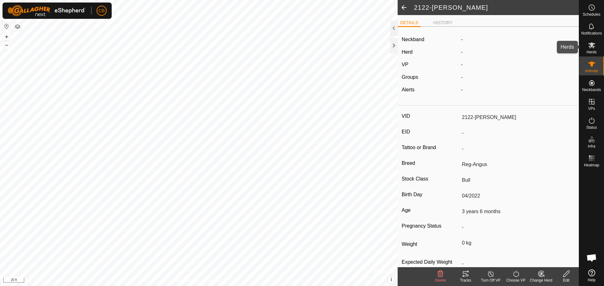
drag, startPoint x: 591, startPoint y: 44, endPoint x: 592, endPoint y: 48, distance: 4.2
click at [591, 44] on icon at bounding box center [591, 45] width 7 height 6
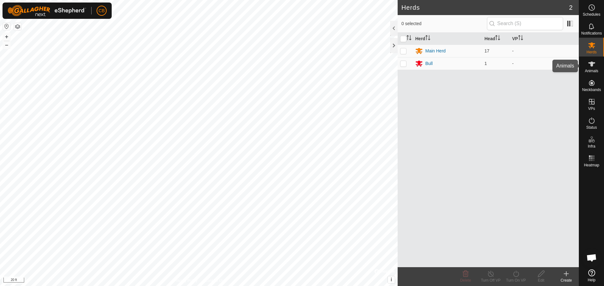
click at [591, 65] on icon at bounding box center [591, 64] width 7 height 5
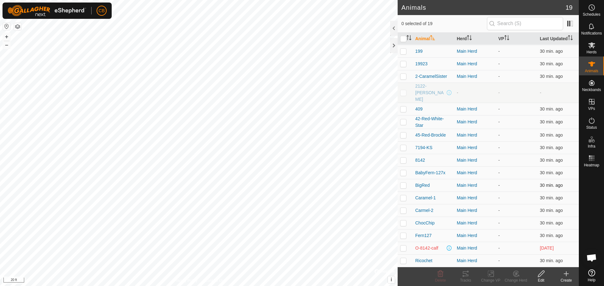
scroll to position [17, 0]
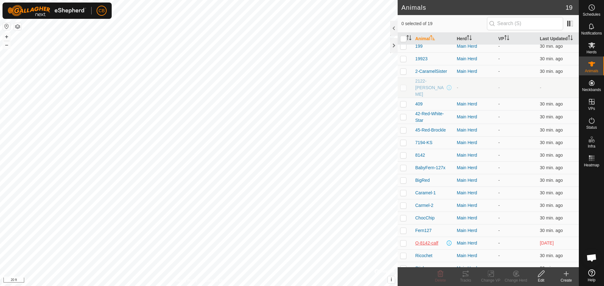
click at [432, 240] on span "O-8142-calf" at bounding box center [426, 243] width 23 height 7
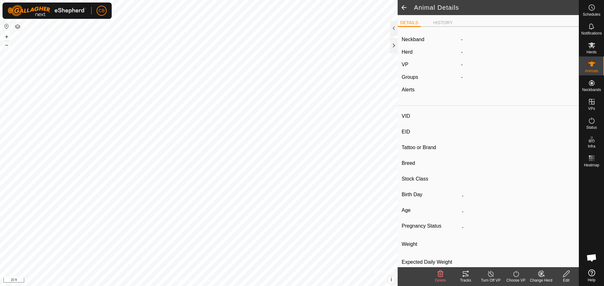
type input "O-8142-calf"
type input "-"
type input "Reg-Angus"
type input "Heifer"
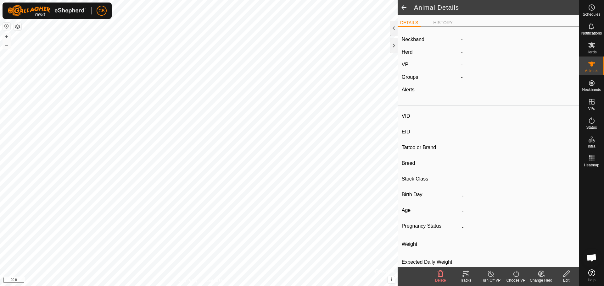
type input "03/2025"
type input "6 months"
type input "0 kg"
type input "-"
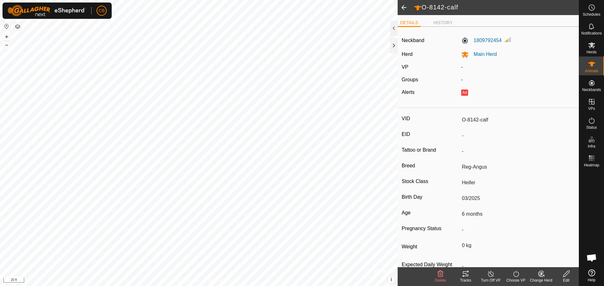
click at [403, 8] on span at bounding box center [403, 7] width 13 height 15
